Goal: Task Accomplishment & Management: Manage account settings

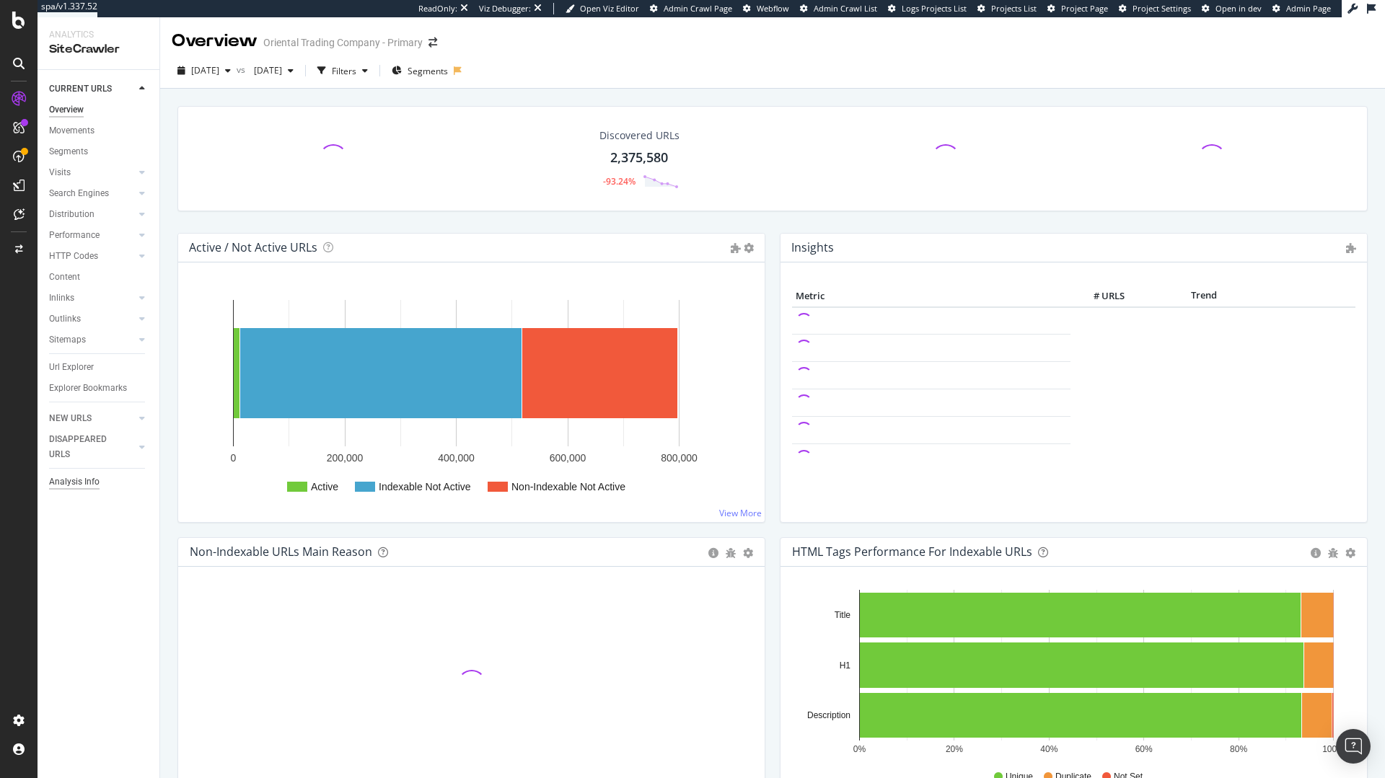
click at [63, 481] on div "Analysis Info" at bounding box center [74, 482] width 50 height 15
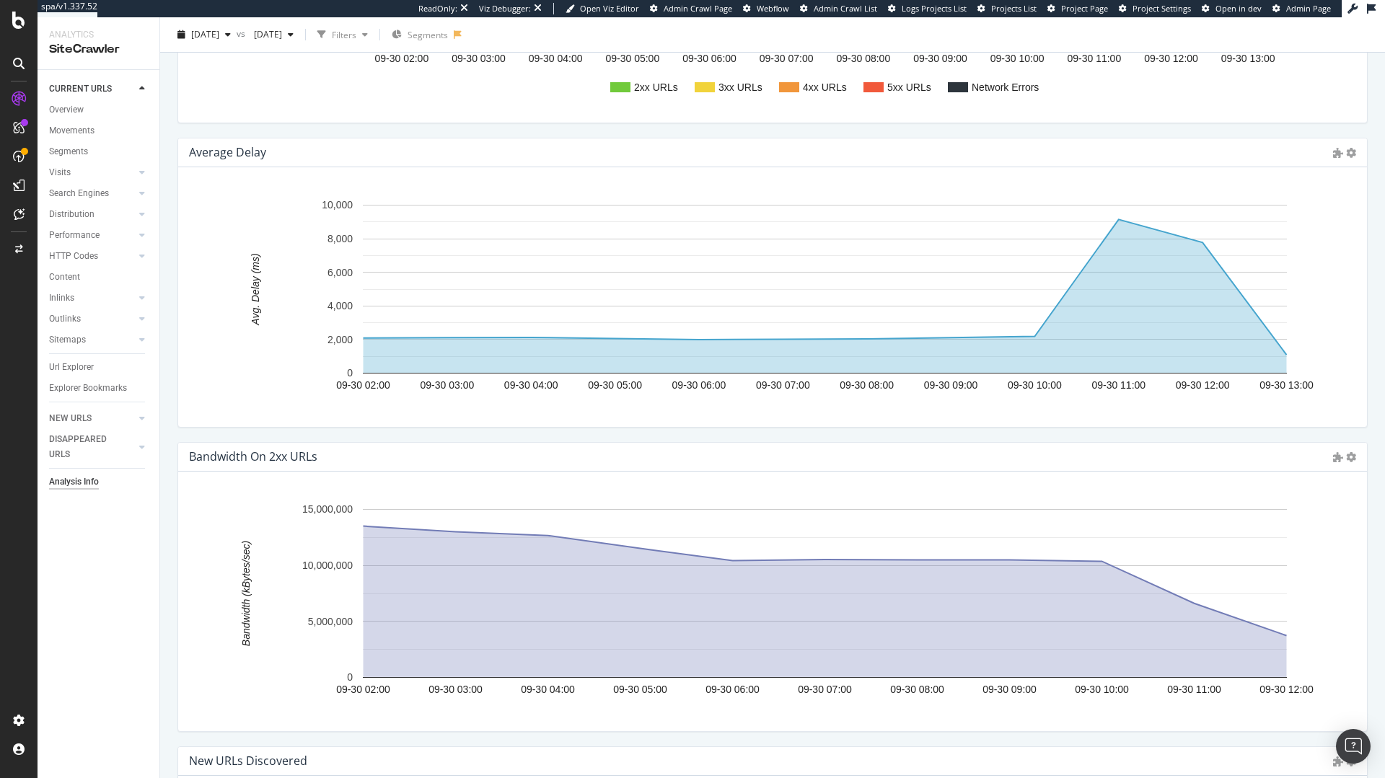
scroll to position [1921, 0]
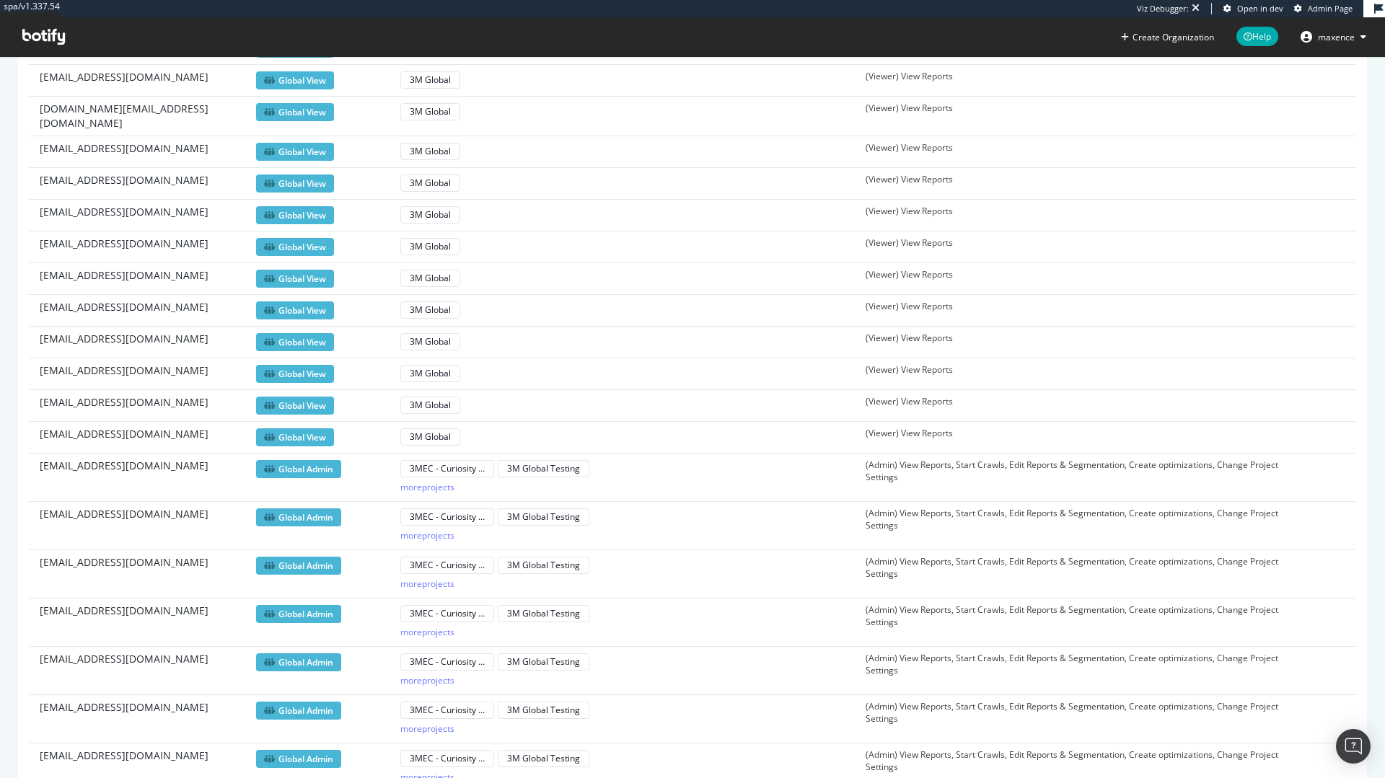
scroll to position [7469, 0]
